Goal: Task Accomplishment & Management: Complete application form

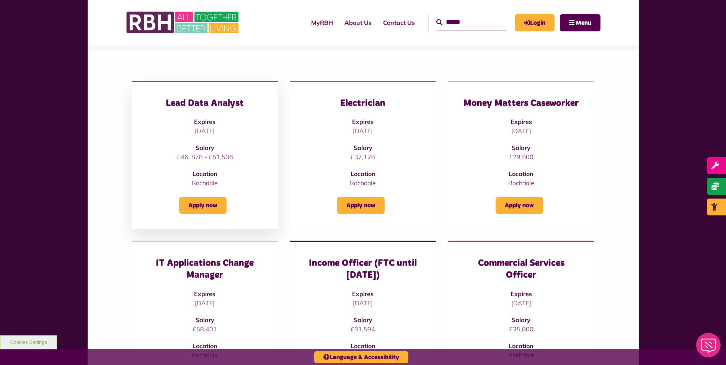
scroll to position [77, 0]
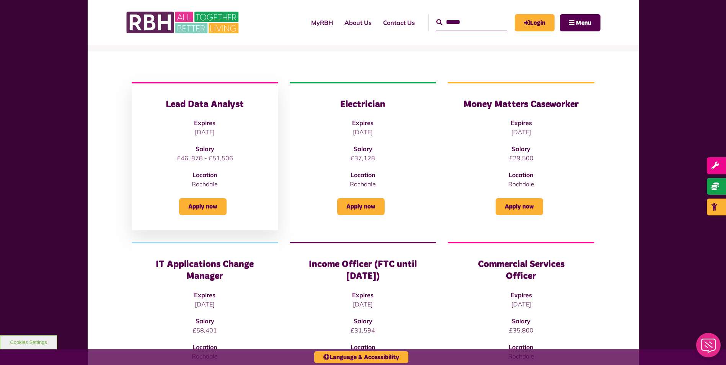
click at [205, 104] on h3 "Lead Data Analyst" at bounding box center [205, 105] width 116 height 12
click at [204, 203] on link "Apply now" at bounding box center [202, 206] width 47 height 17
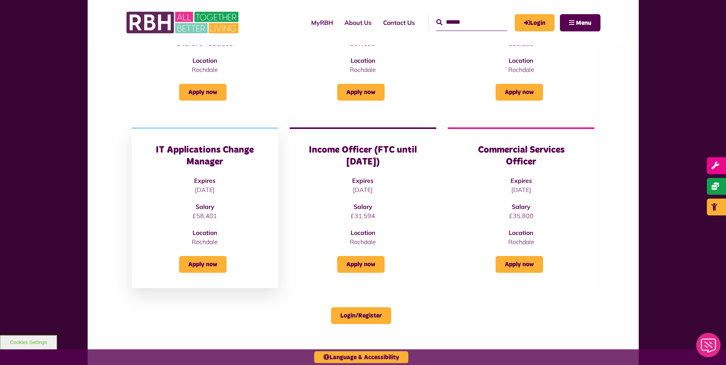
scroll to position [191, 0]
click at [204, 262] on link "Apply now" at bounding box center [202, 264] width 47 height 17
